Goal: Navigation & Orientation: Find specific page/section

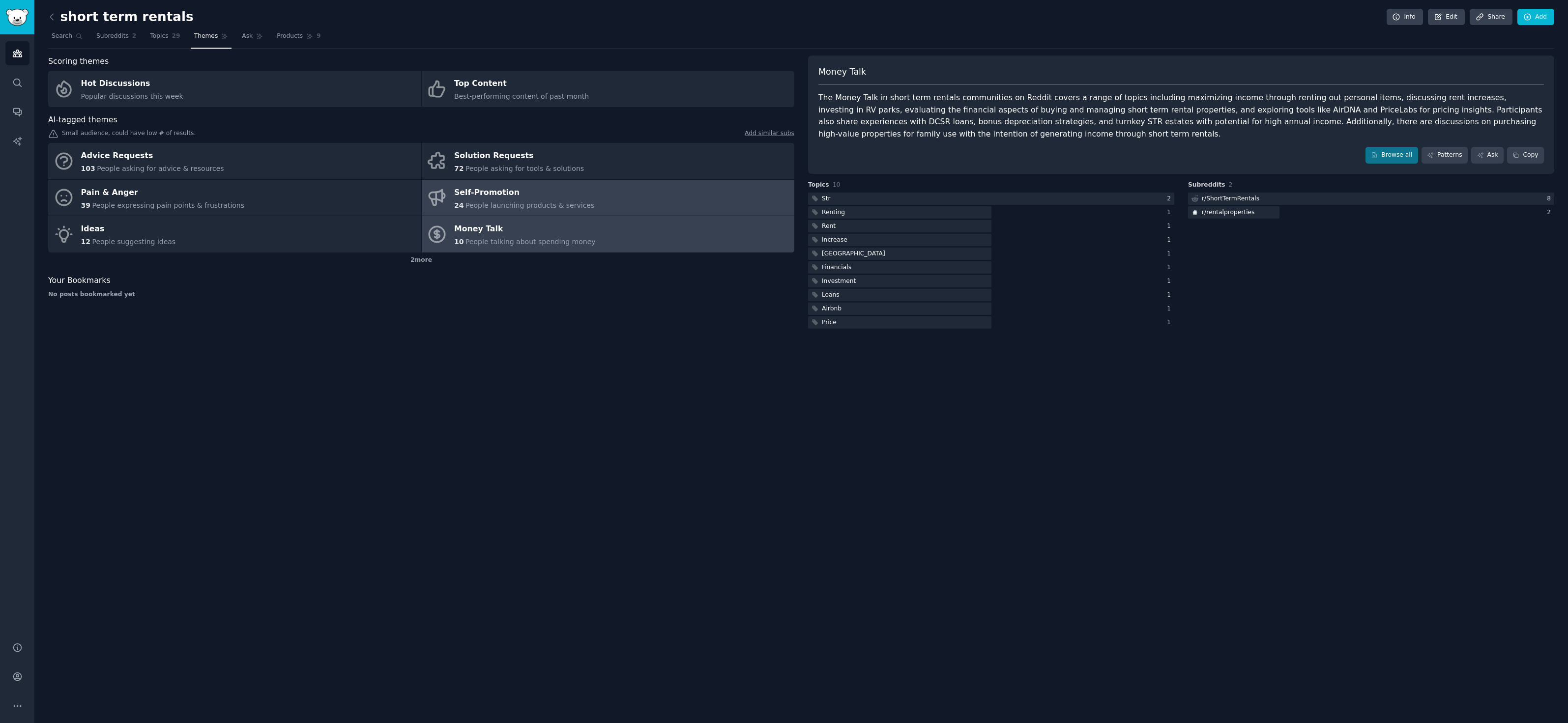
click at [513, 191] on div "Self-Promotion" at bounding box center [524, 193] width 140 height 16
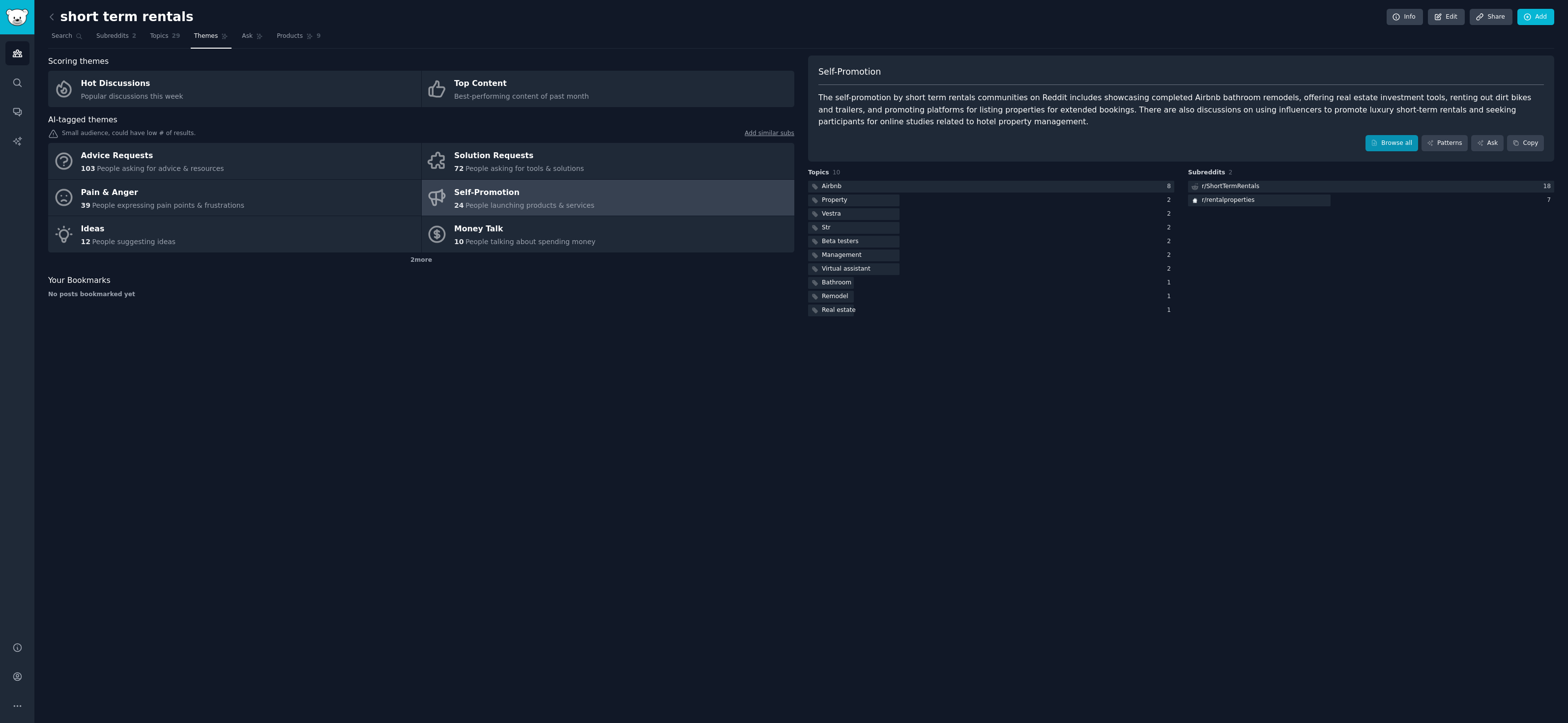
click at [1397, 144] on link "Browse all" at bounding box center [1392, 143] width 53 height 17
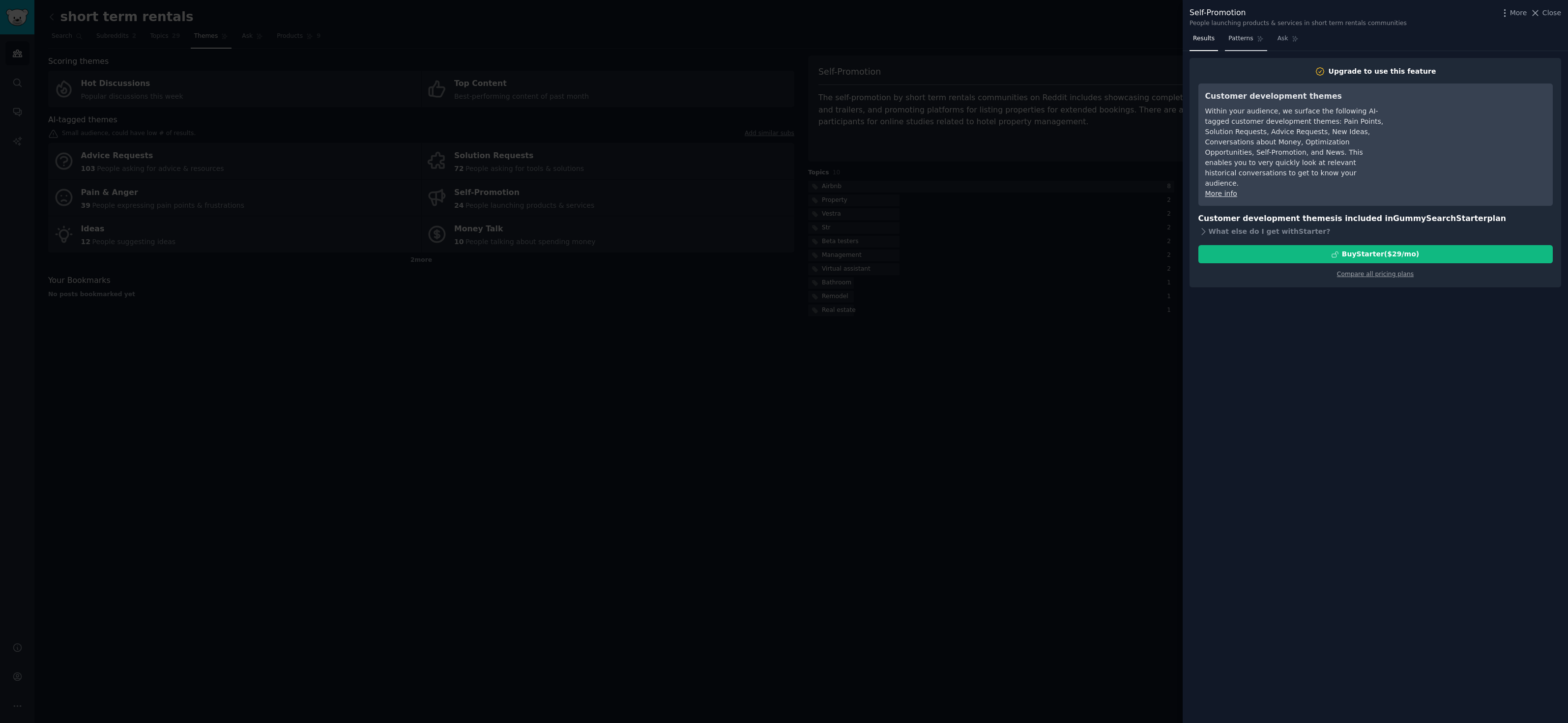
click at [1245, 44] on link "Patterns" at bounding box center [1245, 41] width 42 height 20
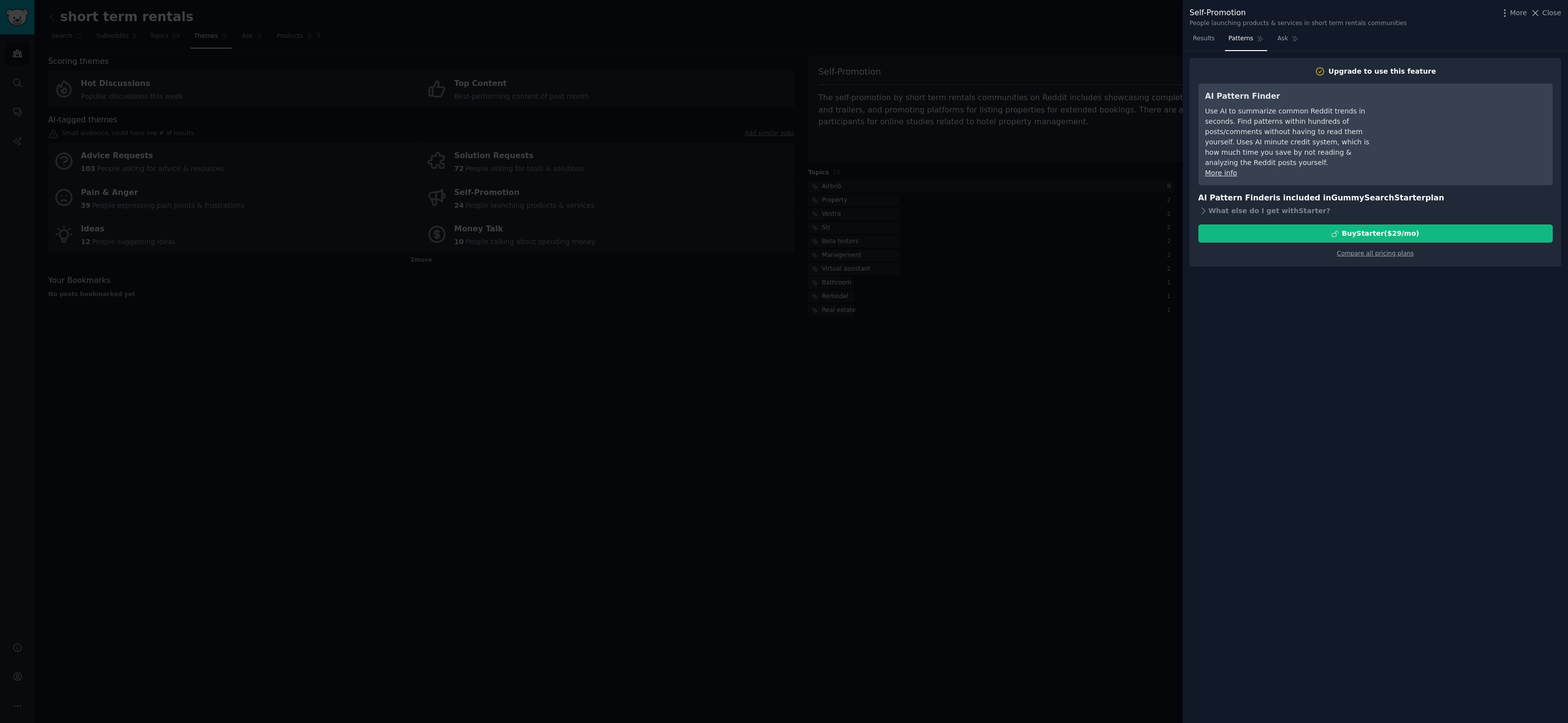
click at [1153, 49] on div at bounding box center [784, 362] width 1568 height 723
